Goal: Entertainment & Leisure: Consume media (video, audio)

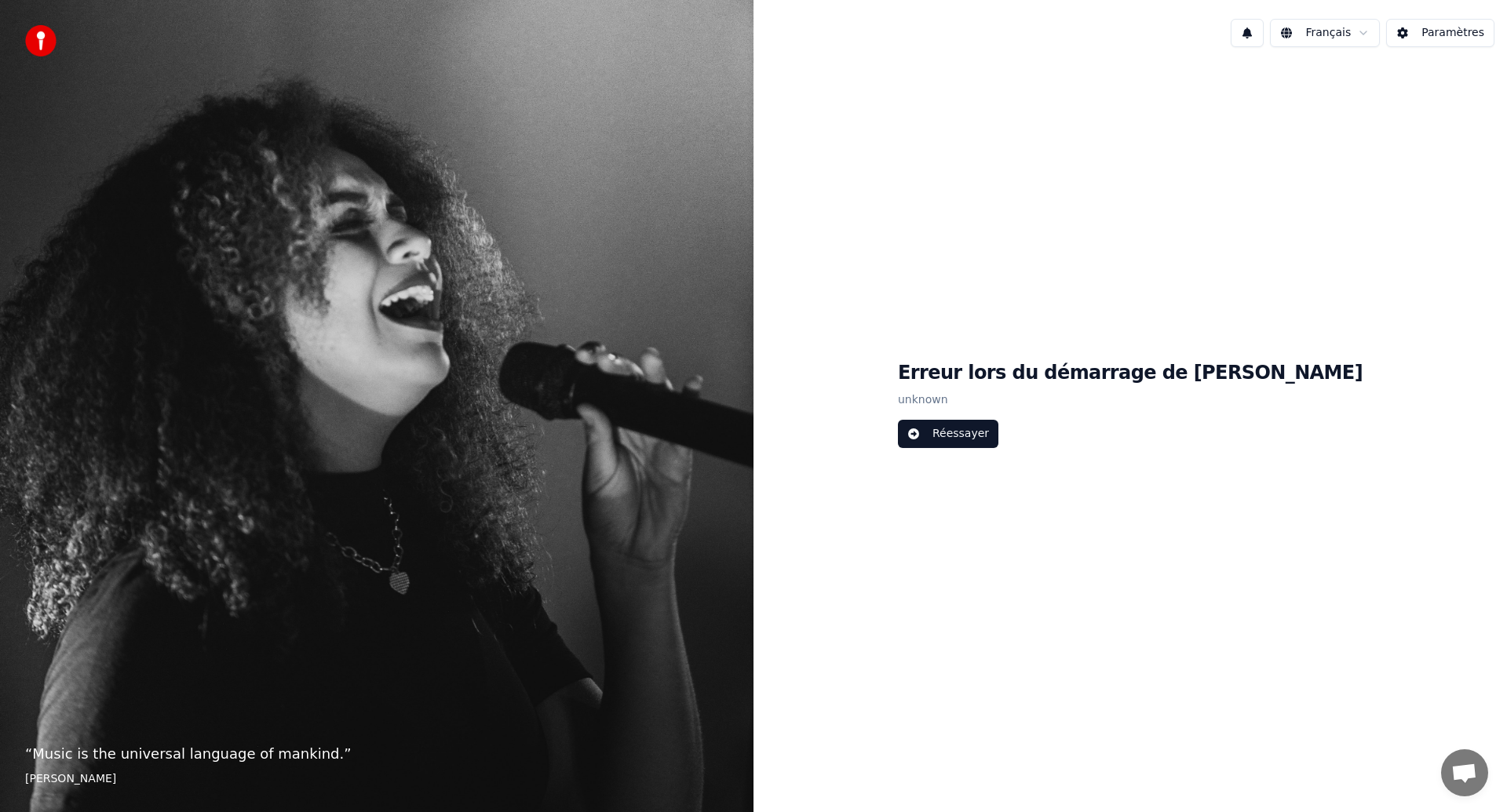
click at [998, 431] on button "Réessayer" at bounding box center [948, 434] width 101 height 28
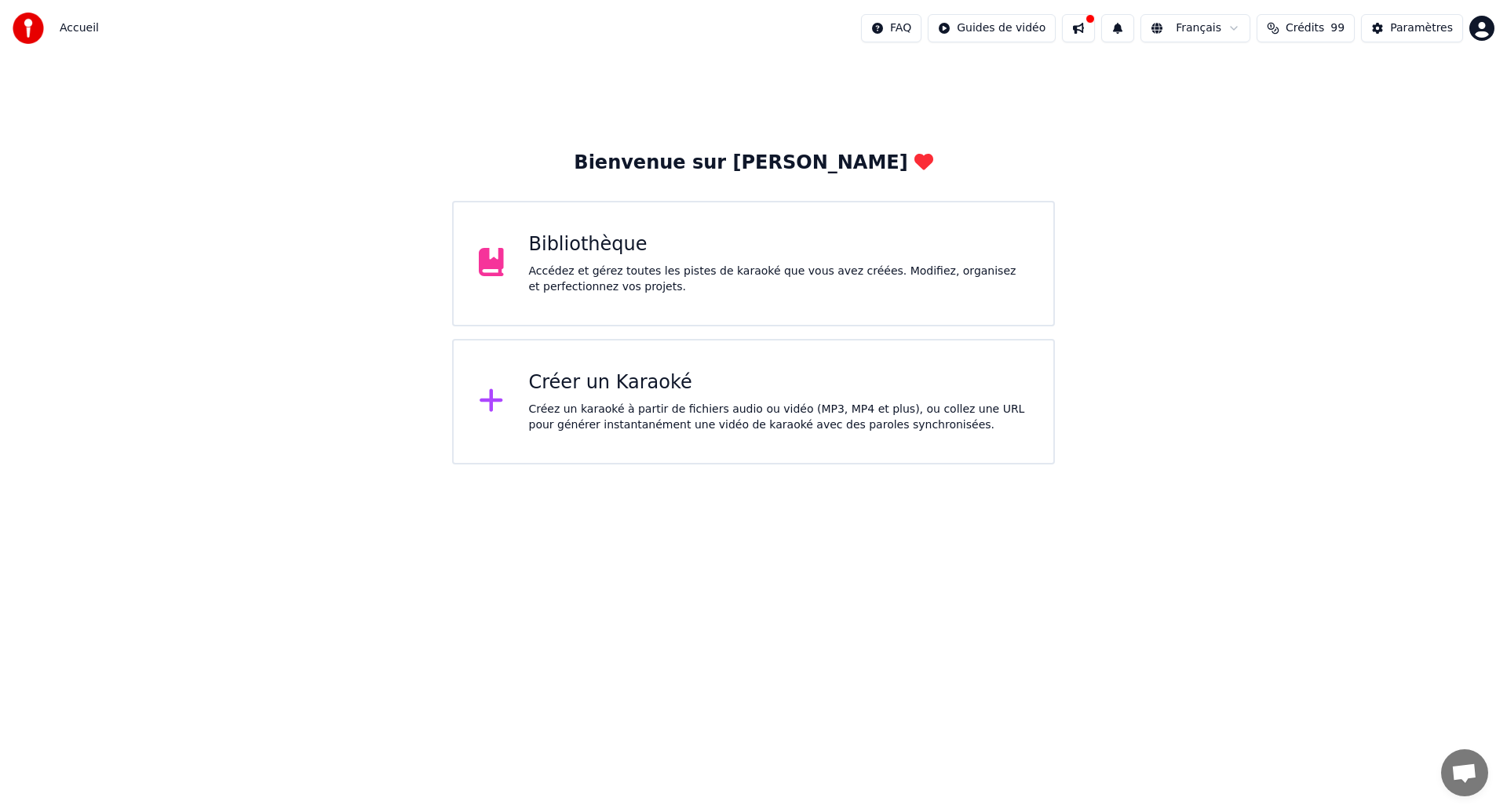
click at [881, 256] on div "Bibliothèque" at bounding box center [778, 245] width 500 height 25
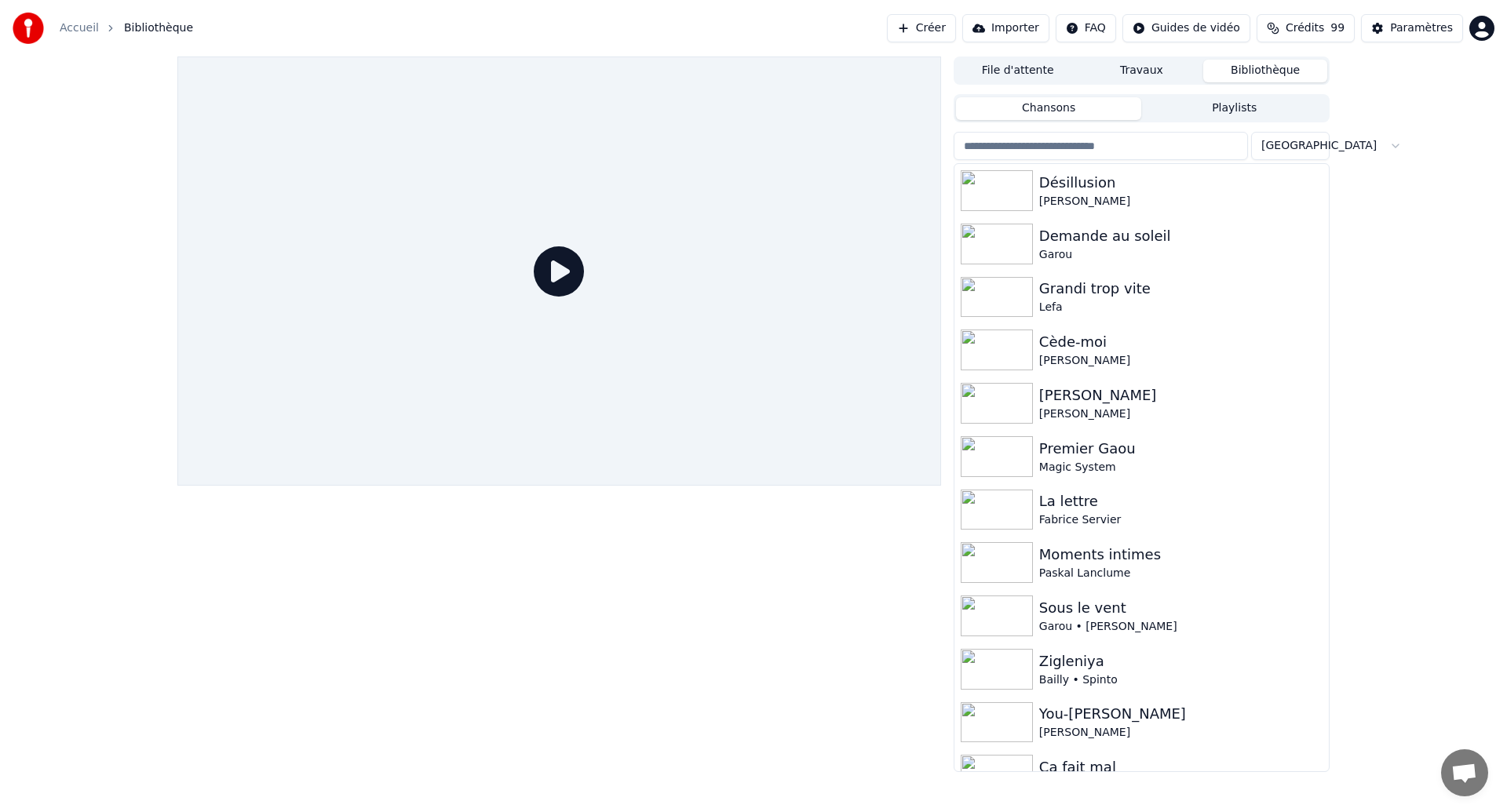
drag, startPoint x: 876, startPoint y: 535, endPoint x: 795, endPoint y: 385, distance: 170.5
click at [795, 385] on div at bounding box center [560, 415] width 764 height 716
